Goal: Contribute content

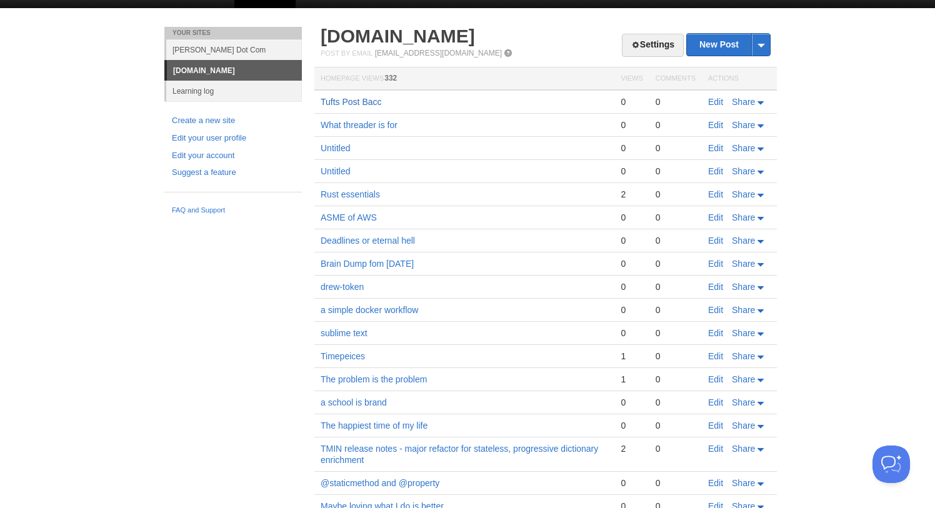
click at [359, 103] on link "Tufts Post Bacc" at bounding box center [350, 102] width 61 height 10
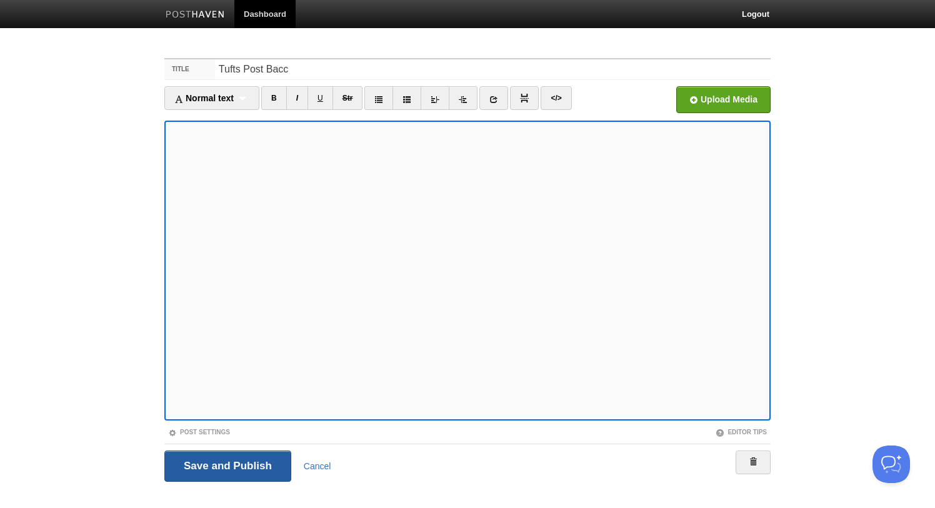
click at [237, 462] on input "Save and Publish" at bounding box center [227, 465] width 127 height 31
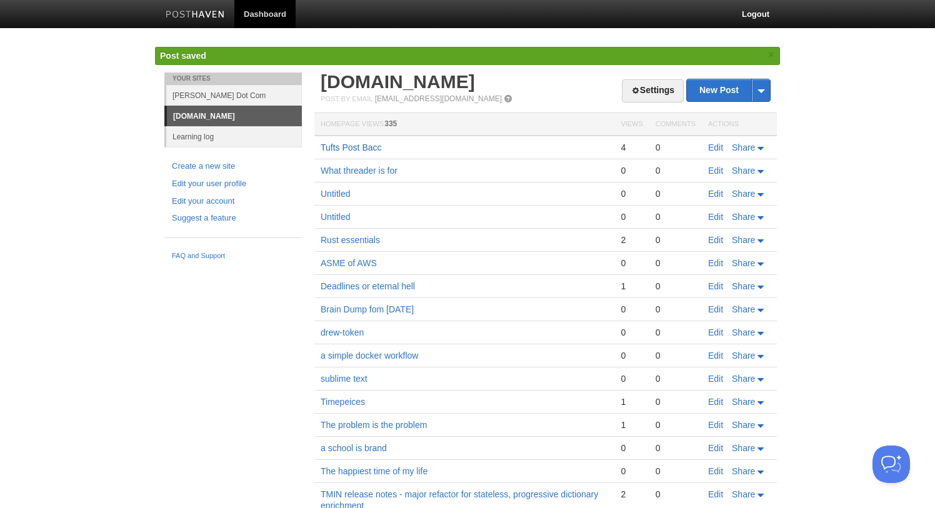
click at [364, 150] on link "Tufts Post Bacc" at bounding box center [350, 147] width 61 height 10
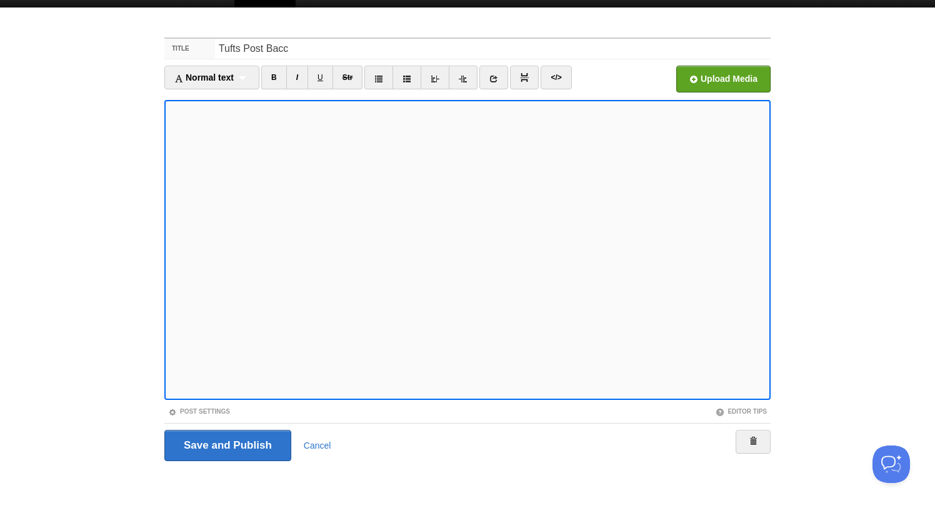
scroll to position [20, 0]
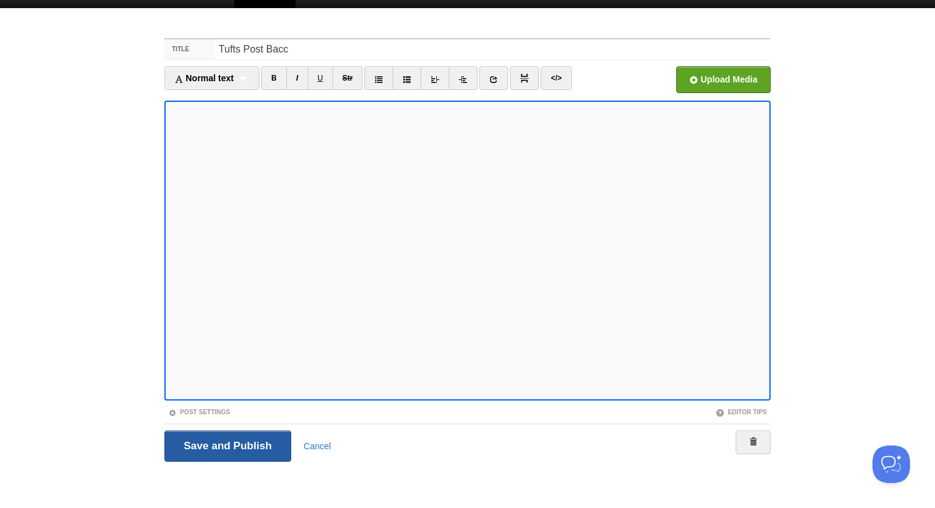
click at [227, 440] on input "Save and Publish" at bounding box center [227, 445] width 127 height 31
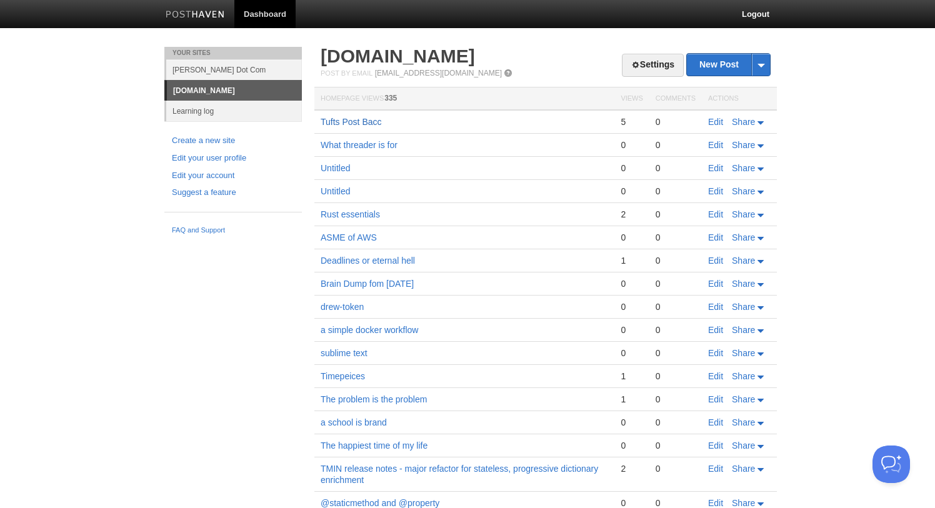
click at [364, 124] on link "Tufts Post Bacc" at bounding box center [350, 122] width 61 height 10
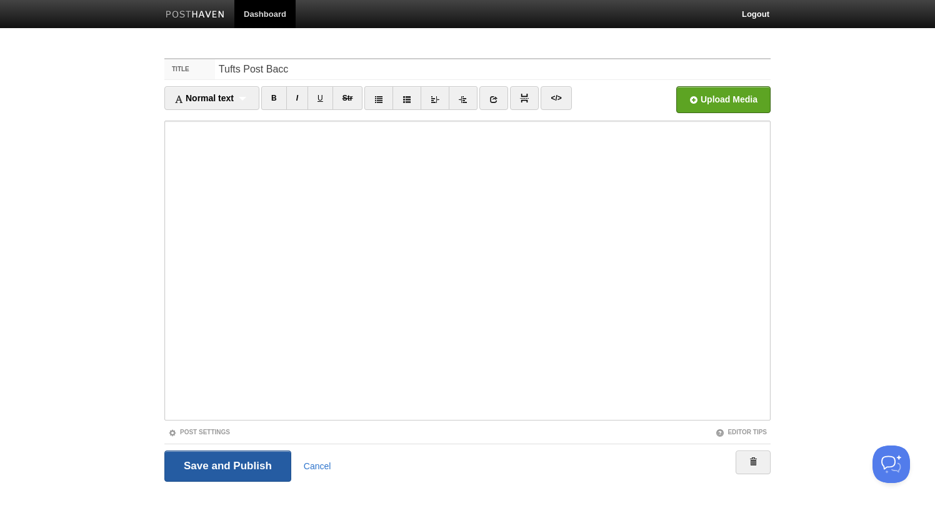
click at [236, 468] on input "Save and Publish" at bounding box center [227, 465] width 127 height 31
